Goal: Check status: Check status

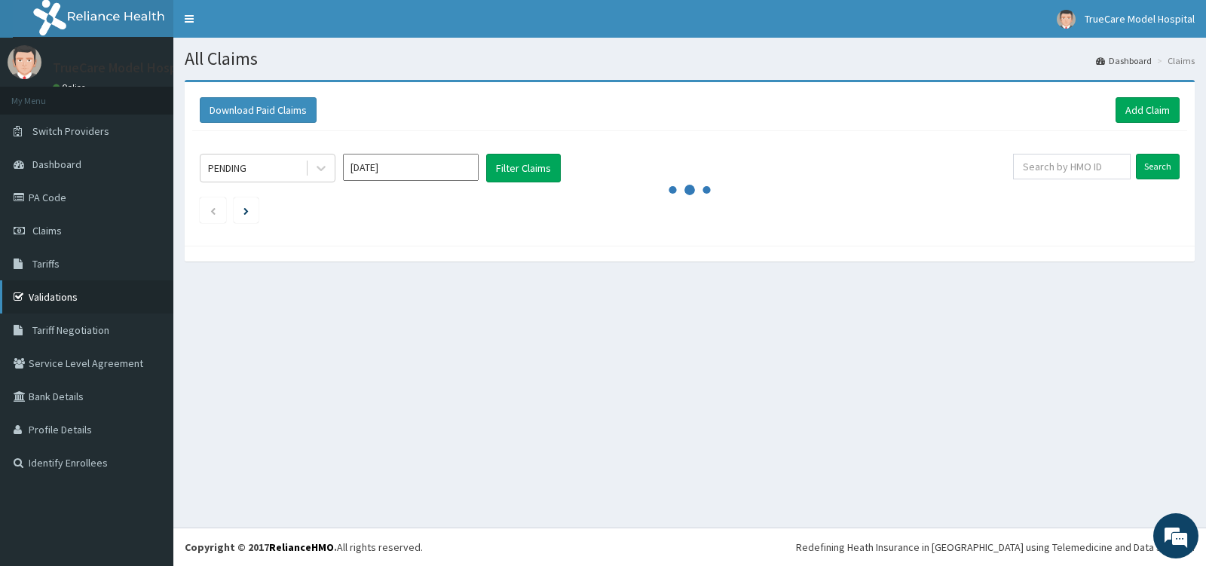
click at [63, 295] on link "Validations" at bounding box center [86, 296] width 173 height 33
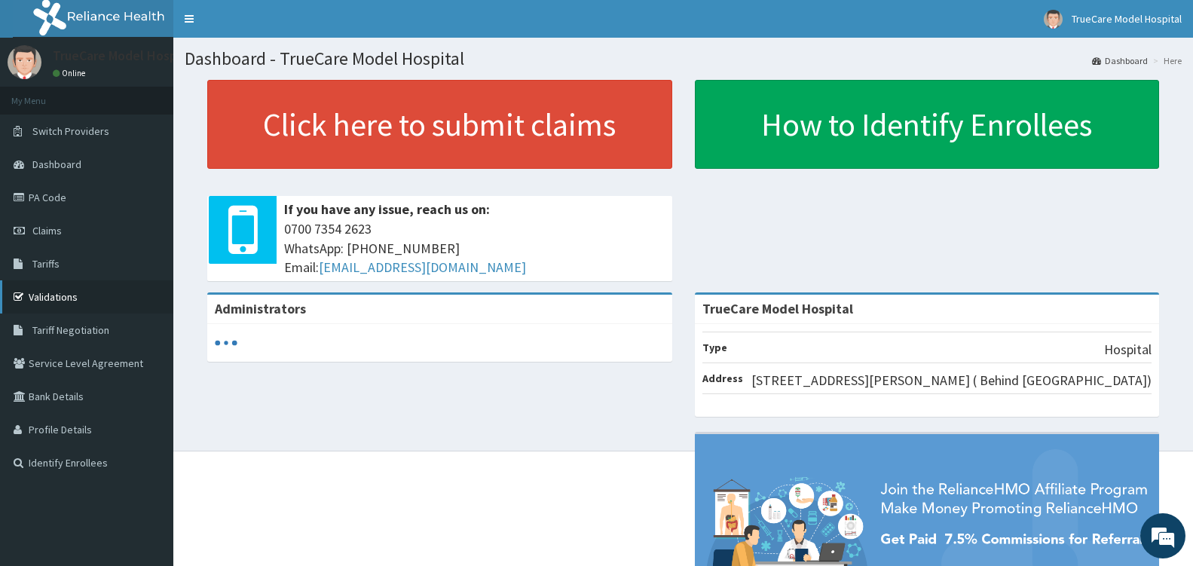
click at [59, 299] on link "Validations" at bounding box center [86, 296] width 173 height 33
